Goal: Transaction & Acquisition: Purchase product/service

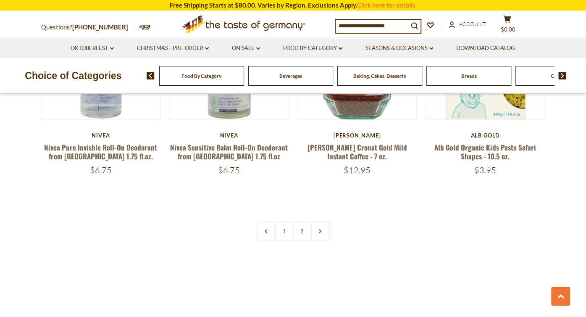
scroll to position [2058, 0]
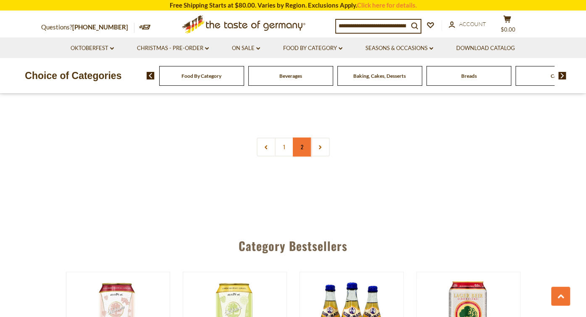
click at [301, 137] on link "2" at bounding box center [302, 146] width 19 height 19
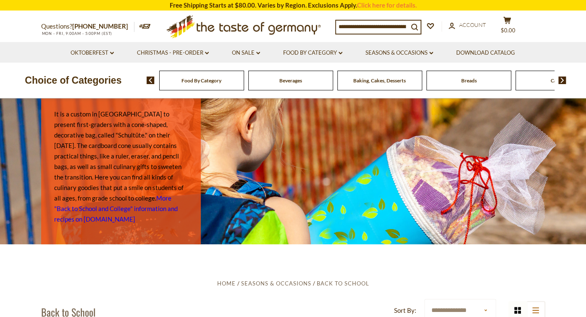
scroll to position [0, 0]
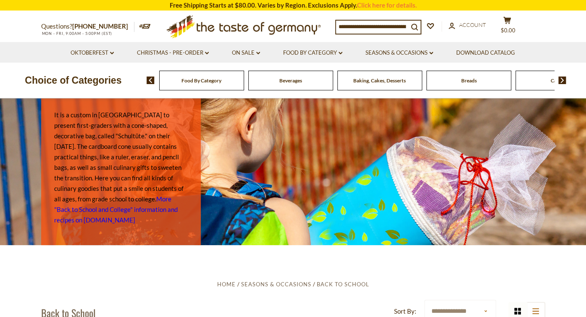
click at [209, 82] on span "Food By Category" at bounding box center [202, 80] width 40 height 6
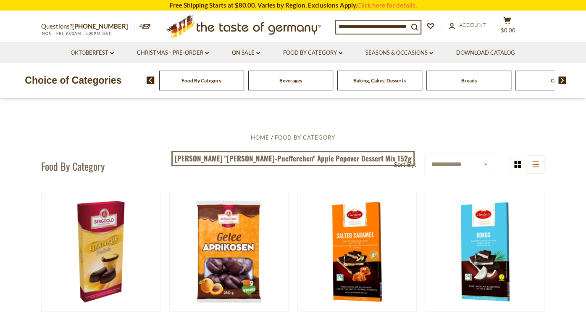
click at [394, 27] on input at bounding box center [372, 27] width 72 height 12
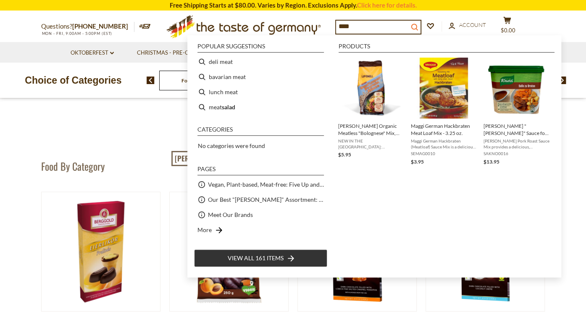
type input "****"
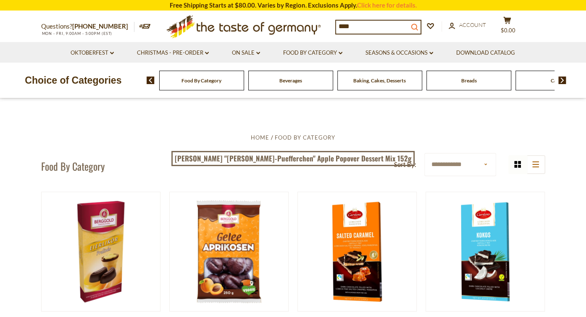
click at [418, 26] on icon "search_icon" at bounding box center [414, 27] width 7 height 7
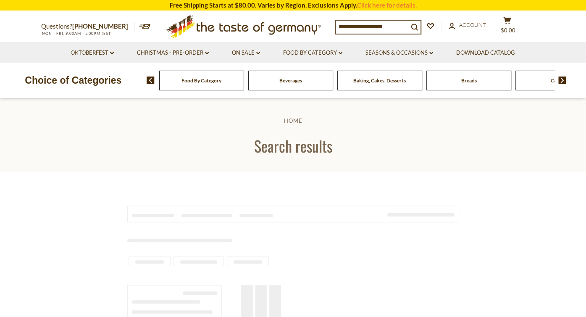
type input "****"
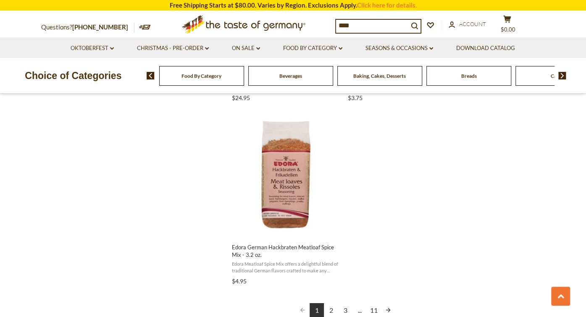
scroll to position [1555, 0]
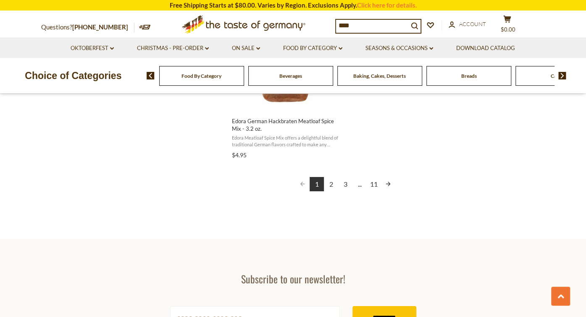
click at [334, 184] on link "2" at bounding box center [331, 184] width 14 height 14
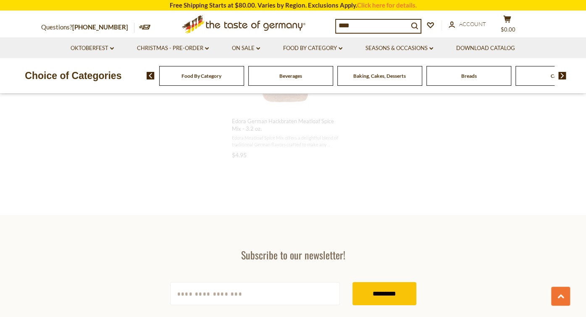
scroll to position [1254, 0]
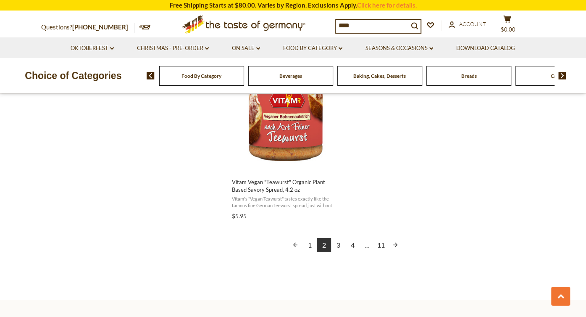
scroll to position [1555, 0]
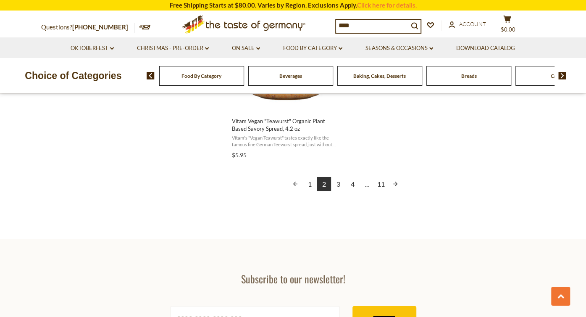
click at [338, 182] on link "3" at bounding box center [338, 184] width 14 height 14
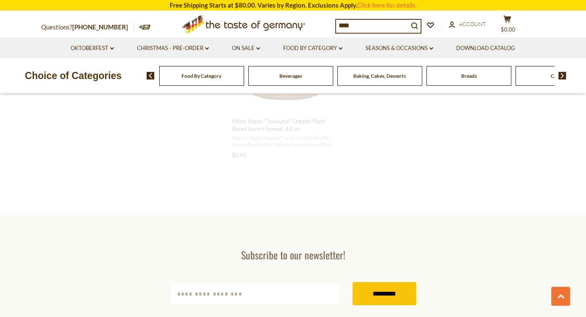
scroll to position [820, 0]
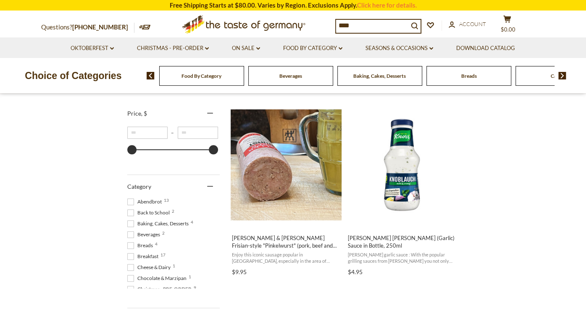
scroll to position [168, 0]
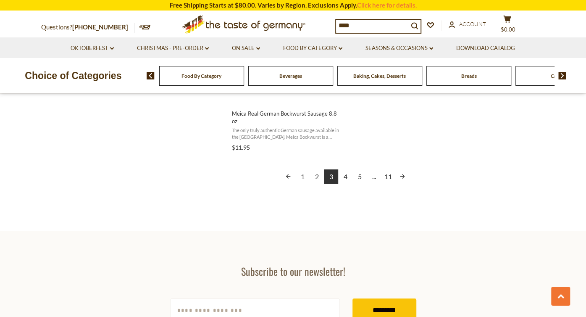
click at [346, 169] on link "4" at bounding box center [345, 176] width 14 height 14
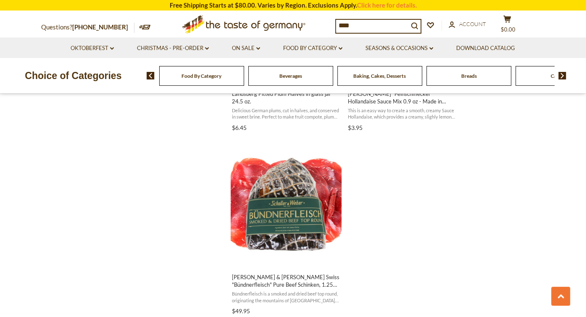
scroll to position [1429, 0]
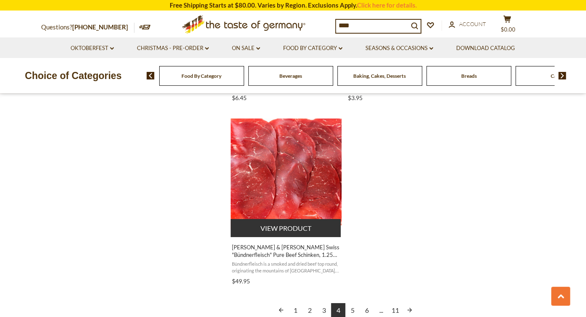
click at [278, 224] on button "View product" at bounding box center [286, 228] width 111 height 18
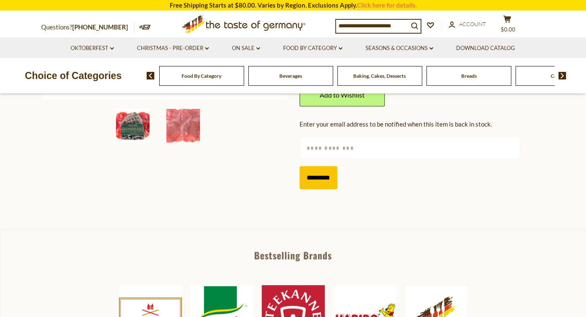
scroll to position [210, 0]
